Goal: Use online tool/utility: Utilize a website feature to perform a specific function

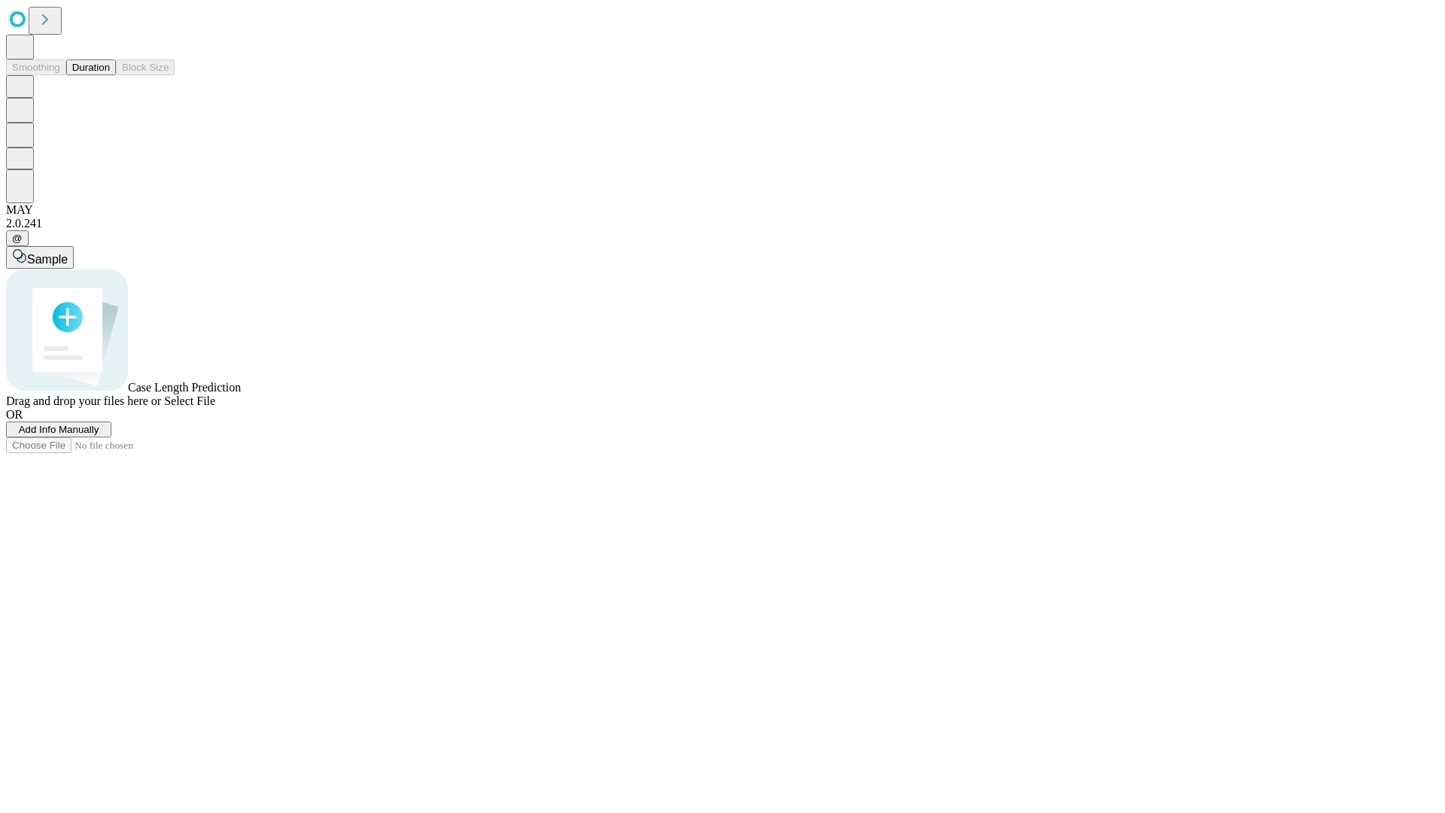
click at [110, 75] on button "Duration" at bounding box center [91, 67] width 50 height 16
click at [215, 407] on span "Select File" at bounding box center [189, 400] width 51 height 13
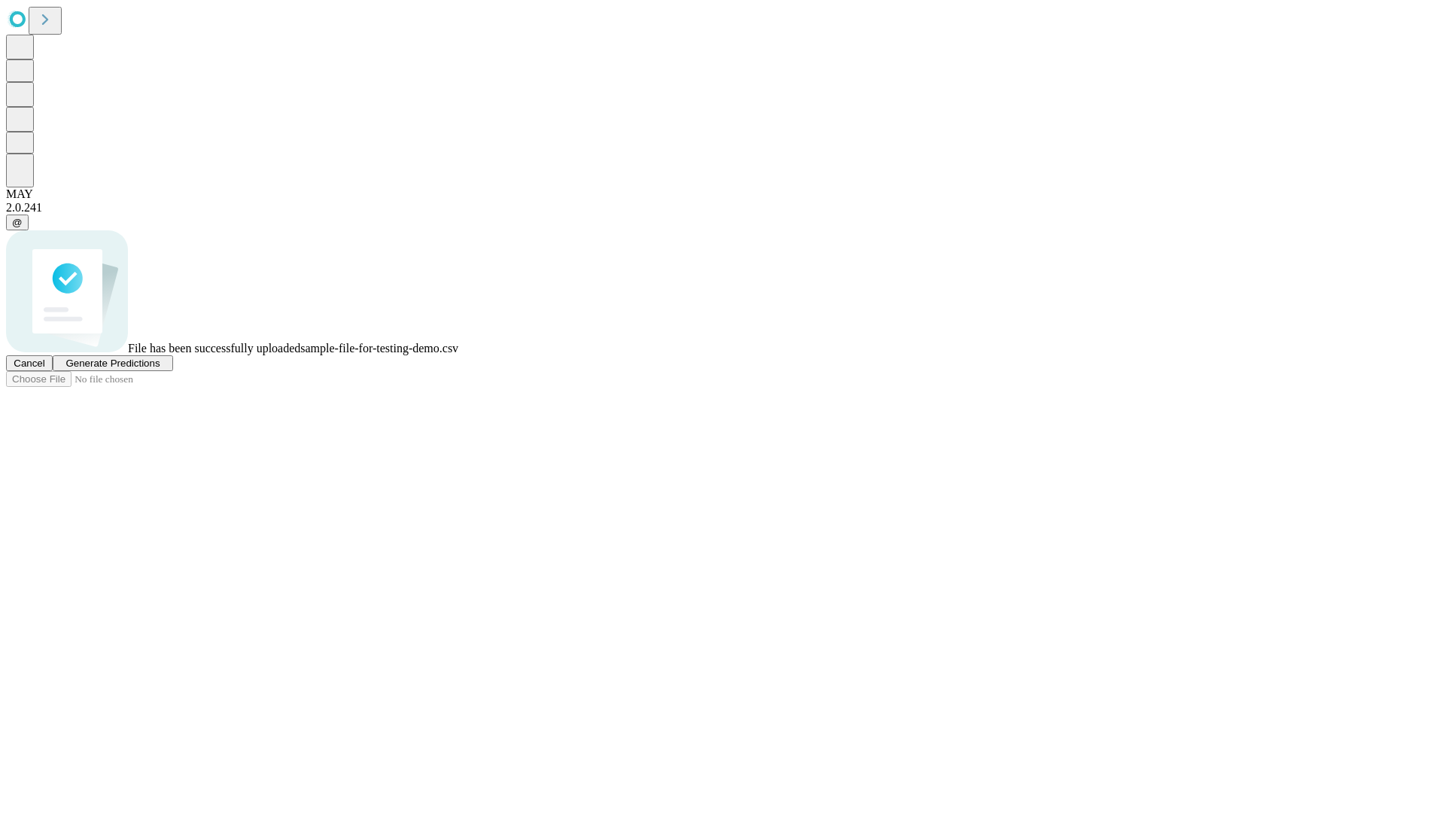
click at [160, 369] on span "Generate Predictions" at bounding box center [112, 363] width 94 height 11
